Goal: Information Seeking & Learning: Learn about a topic

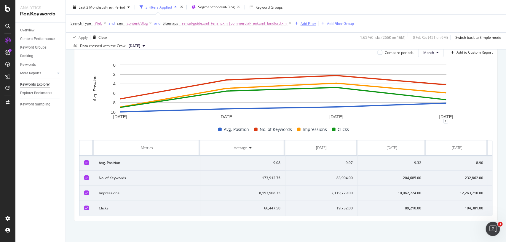
click at [314, 24] on div "Add Filter" at bounding box center [309, 23] width 16 height 5
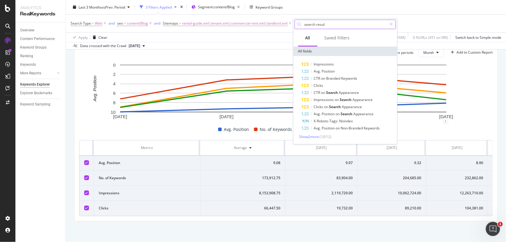
click at [344, 27] on input "search resul" at bounding box center [345, 24] width 83 height 9
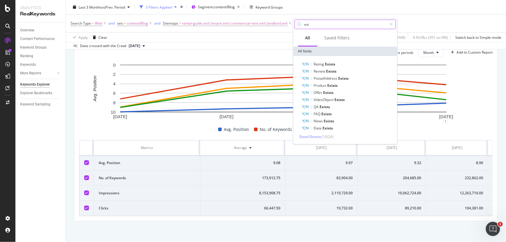
click at [349, 22] on input "exi" at bounding box center [345, 24] width 83 height 9
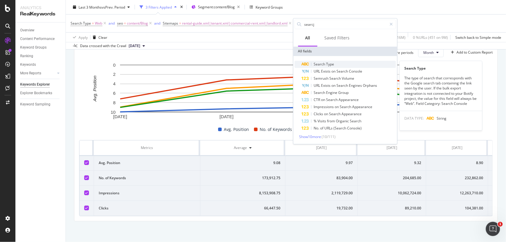
type input "searcj"
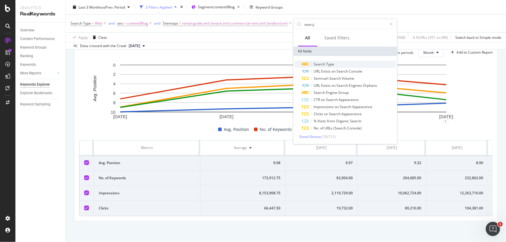
click at [327, 63] on span "Type" at bounding box center [330, 64] width 8 height 5
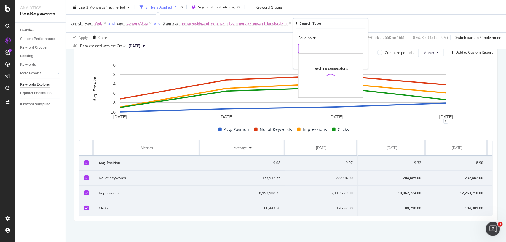
click at [321, 48] on input "text" at bounding box center [330, 48] width 65 height 9
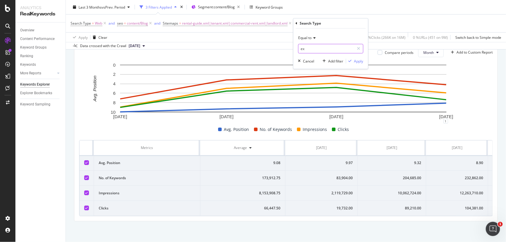
type input "ex"
click at [312, 39] on icon at bounding box center [314, 38] width 4 height 4
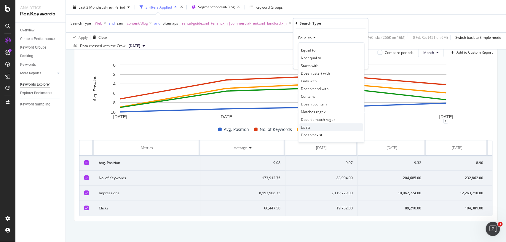
click at [311, 126] on div "Exists" at bounding box center [331, 127] width 63 height 8
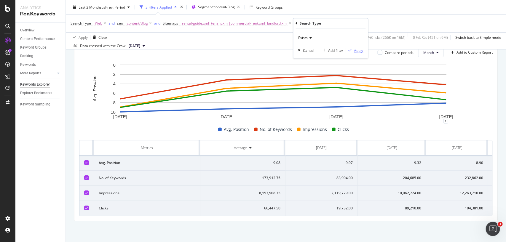
click at [355, 52] on div "Apply" at bounding box center [358, 50] width 9 height 5
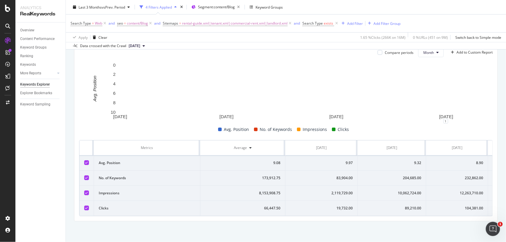
scroll to position [0, 54]
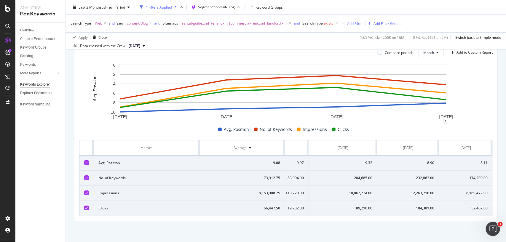
click at [333, 23] on span "exists" at bounding box center [328, 23] width 9 height 5
click at [425, 15] on div "Search Type = Web and seo = content/Blog and Sitemaps = rental-guide.xml|tenant…" at bounding box center [286, 24] width 431 height 18
click at [336, 24] on icon at bounding box center [336, 23] width 5 height 6
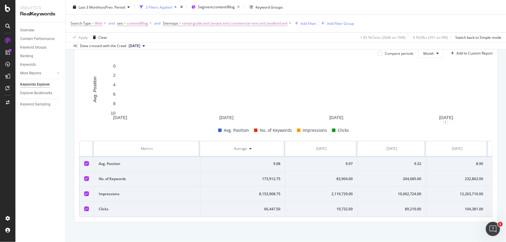
scroll to position [81, 0]
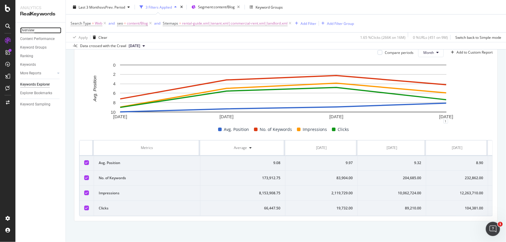
click at [25, 30] on div "Overview" at bounding box center [27, 30] width 14 height 6
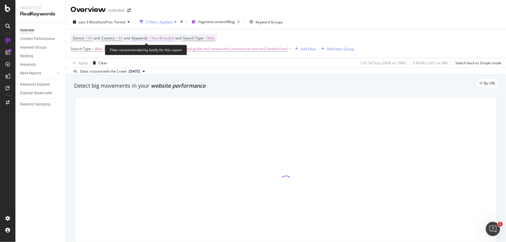
click at [163, 36] on span "Non-Branded" at bounding box center [162, 38] width 22 height 8
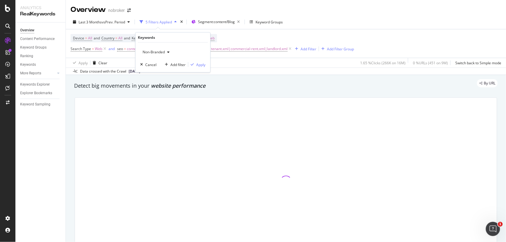
click at [156, 52] on span "Non-Branded" at bounding box center [152, 52] width 25 height 5
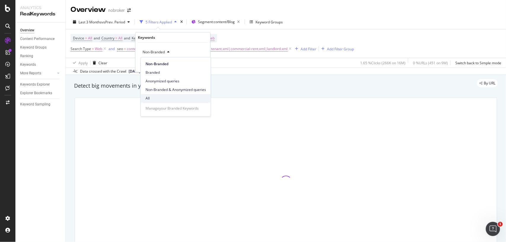
click at [158, 97] on span "All" at bounding box center [176, 98] width 60 height 5
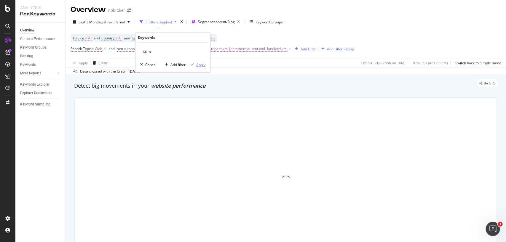
click at [193, 66] on icon "button" at bounding box center [192, 65] width 3 height 4
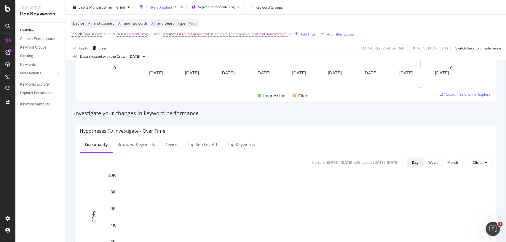
scroll to position [170, 0]
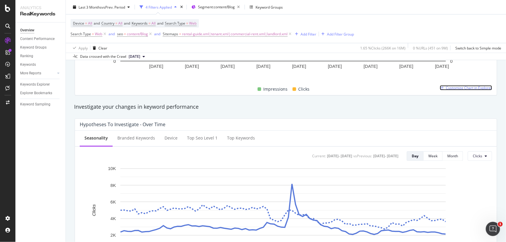
click at [476, 87] on span "Customize Chart in Explorer" at bounding box center [469, 87] width 46 height 5
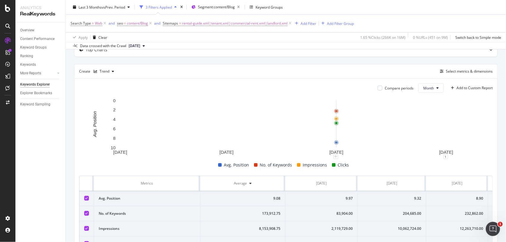
scroll to position [31, 0]
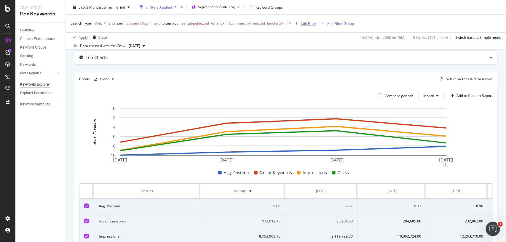
click at [314, 22] on div "Add Filter" at bounding box center [309, 23] width 16 height 5
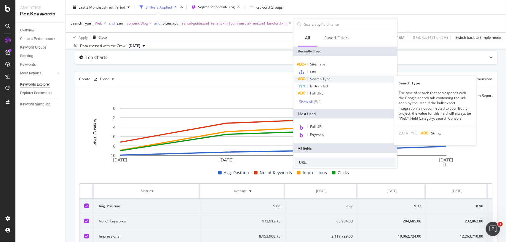
click at [312, 78] on span "Search Type" at bounding box center [320, 78] width 20 height 5
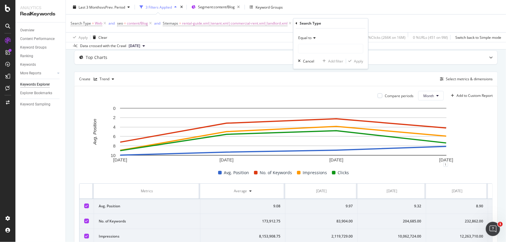
click at [305, 41] on div "Equal to" at bounding box center [330, 37] width 65 height 9
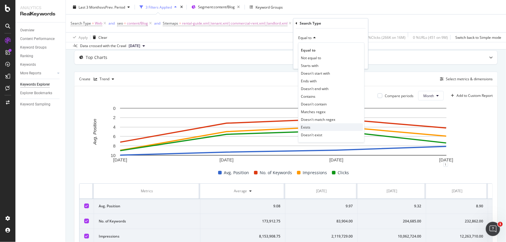
click at [309, 126] on span "Exists" at bounding box center [305, 127] width 9 height 5
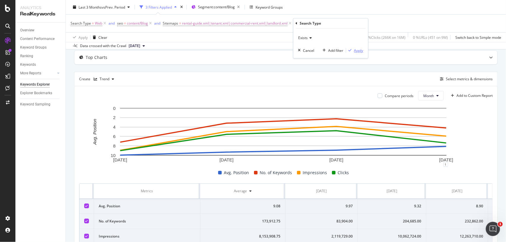
click at [353, 48] on div "Apply" at bounding box center [354, 50] width 17 height 5
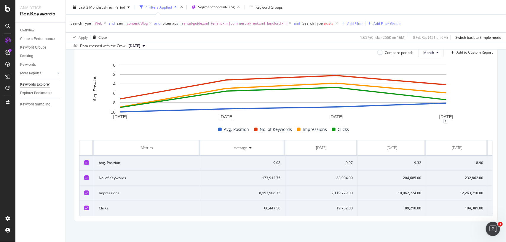
scroll to position [0, 54]
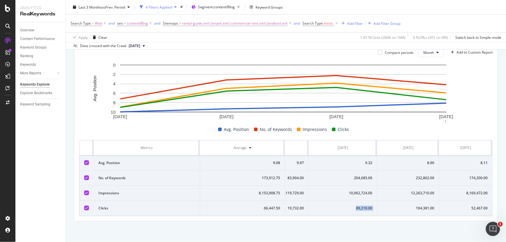
drag, startPoint x: 350, startPoint y: 202, endPoint x: 376, endPoint y: 202, distance: 25.2
click at [376, 202] on tr "Clicks 66,447.50 19,732.00 89,210.00 104,381.00 52,467.00" at bounding box center [262, 208] width 462 height 15
click at [135, 45] on span "[DATE]" at bounding box center [135, 45] width 12 height 5
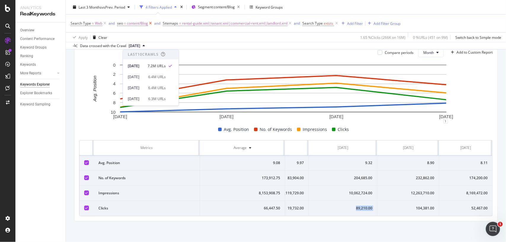
click at [150, 24] on icon at bounding box center [150, 23] width 5 height 6
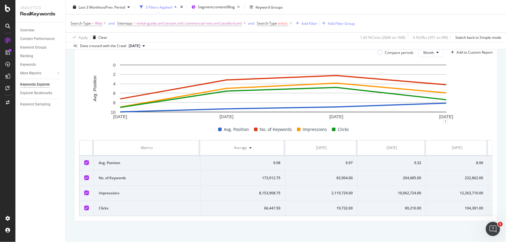
scroll to position [0, 54]
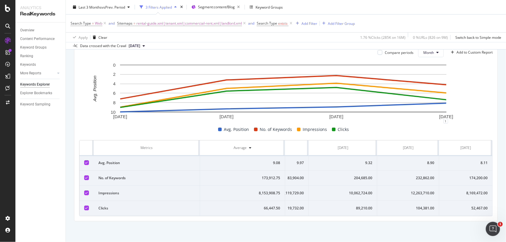
click at [140, 45] on span "[DATE]" at bounding box center [135, 45] width 12 height 5
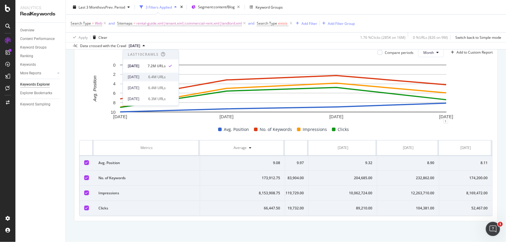
click at [144, 73] on div "2025 Aug. 4th 6.4M URLs" at bounding box center [151, 77] width 56 height 9
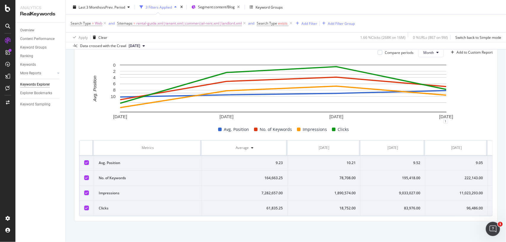
scroll to position [0, 55]
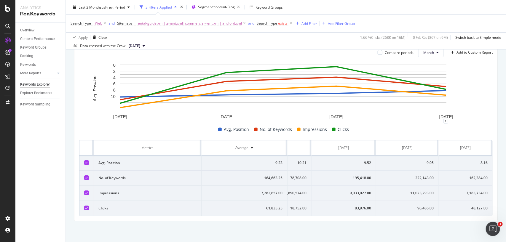
click at [137, 45] on span "2025 Aug. 4th" at bounding box center [135, 45] width 12 height 5
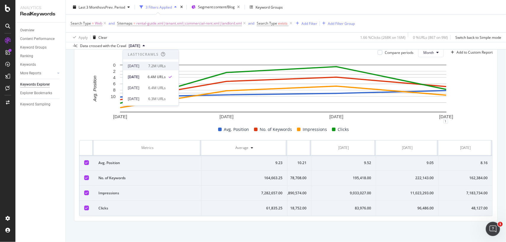
click at [143, 62] on div "2025 Sep. 1st 7.2M URLs" at bounding box center [151, 66] width 56 height 9
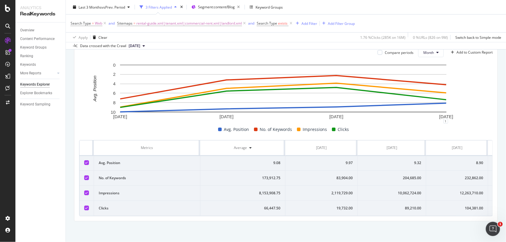
scroll to position [0, 54]
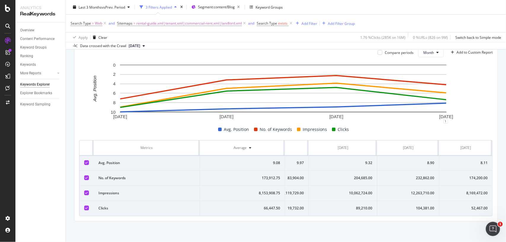
click at [412, 206] on div "104,381.00" at bounding box center [408, 208] width 52 height 5
copy div "104,381.00"
click at [413, 191] on div "12,263,710.00" at bounding box center [408, 193] width 52 height 5
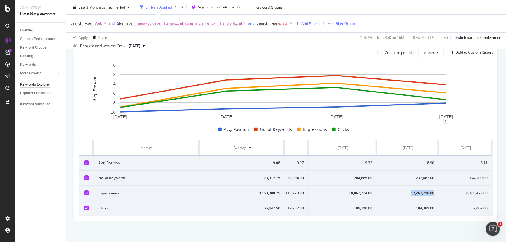
click at [413, 191] on div "12,263,710.00" at bounding box center [408, 193] width 52 height 5
copy div "12,263,710.00"
click at [413, 191] on div "12,263,710.00" at bounding box center [408, 193] width 52 height 5
click at [417, 175] on div "232,862.00" at bounding box center [408, 177] width 52 height 5
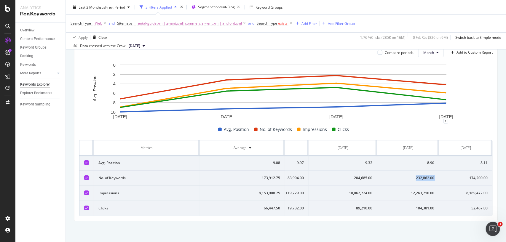
copy div "232,862.00"
click at [417, 175] on div "232,862.00" at bounding box center [408, 177] width 52 height 5
click at [409, 161] on td "8.90" at bounding box center [408, 163] width 62 height 15
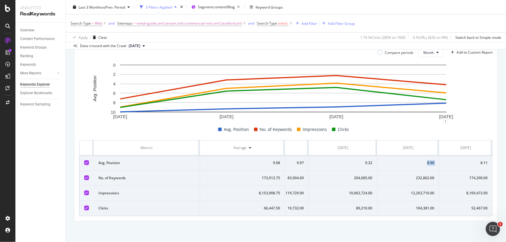
copy div "8.90"
click at [466, 156] on td "8.11" at bounding box center [465, 163] width 53 height 15
copy div "8.11"
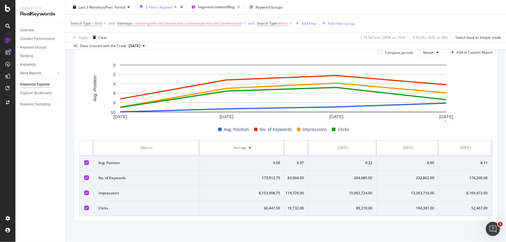
click at [472, 206] on div "52,467.00" at bounding box center [466, 208] width 44 height 5
copy div "52,467.00"
click at [472, 206] on div "52,467.00" at bounding box center [466, 208] width 44 height 5
click at [461, 191] on div "8,169,472.00" at bounding box center [466, 193] width 44 height 5
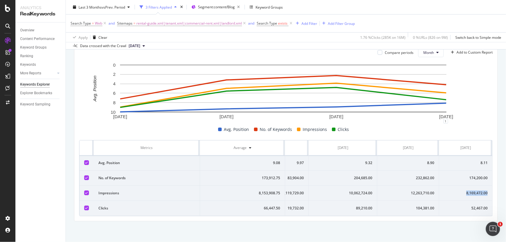
click at [461, 191] on div "8,169,472.00" at bounding box center [466, 193] width 44 height 5
copy div "8,169,472.00"
click at [461, 191] on div "8,169,472.00" at bounding box center [466, 193] width 44 height 5
click at [469, 171] on td "174,200.00" at bounding box center [465, 178] width 53 height 15
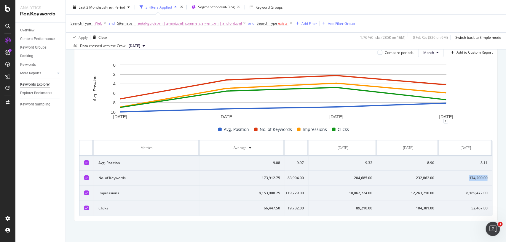
copy div "174,200.00"
click at [469, 171] on td "174,200.00" at bounding box center [465, 178] width 53 height 15
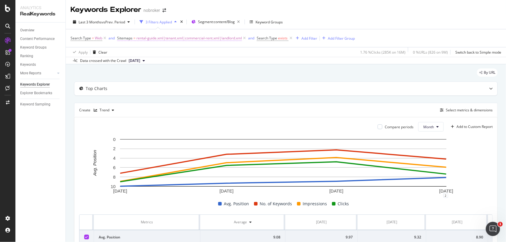
click at [188, 36] on span "rental-guide.xml|tenant.xml|commercial-rent.xml|landlord.xml" at bounding box center [189, 38] width 106 height 8
click at [169, 72] on input "rental-guide.xml|tenant.xml|commercial-rent.xml|landlord.xml" at bounding box center [150, 72] width 56 height 9
paste input "buyers-guide"
type input "buyers-guide.xml"
click at [183, 85] on div "Apply" at bounding box center [182, 84] width 9 height 5
